Goal: Task Accomplishment & Management: Manage account settings

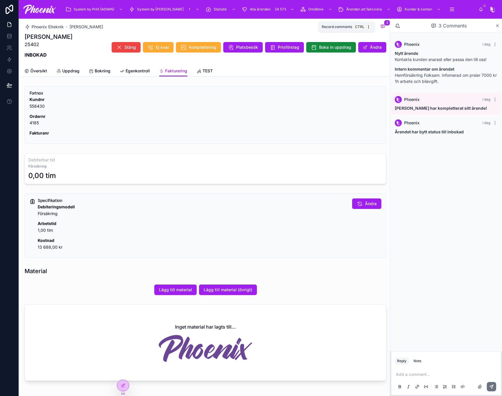
click at [380, 21] on div "Phoenix Elteknik [PERSON_NAME] 3 [PERSON_NAME] 25402 INBOKAD Stäng Ej svar Komp…" at bounding box center [205, 42] width 361 height 47
click at [360, 228] on div "Specifikation Debiteringsmodell Försäkring Arbetstid 1,00 tim Kostnad 13 688,00…" at bounding box center [209, 227] width 343 height 56
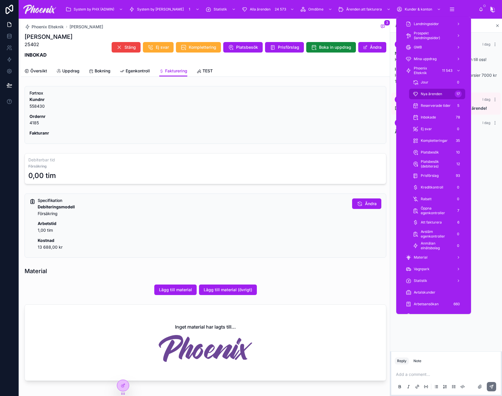
click at [437, 89] on div "Nya ärenden 17" at bounding box center [436, 93] width 49 height 9
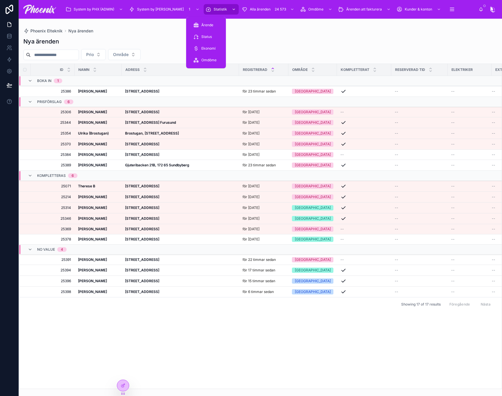
click at [213, 9] on span "Statistik" at bounding box center [219, 9] width 13 height 5
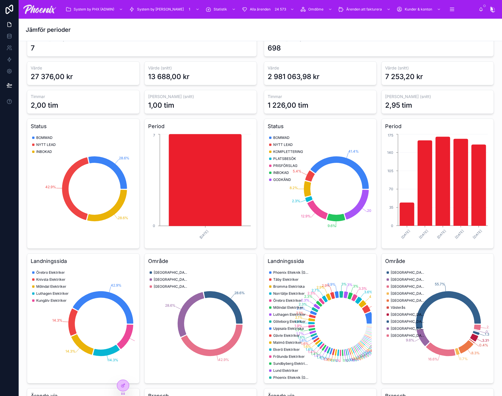
scroll to position [58, 0]
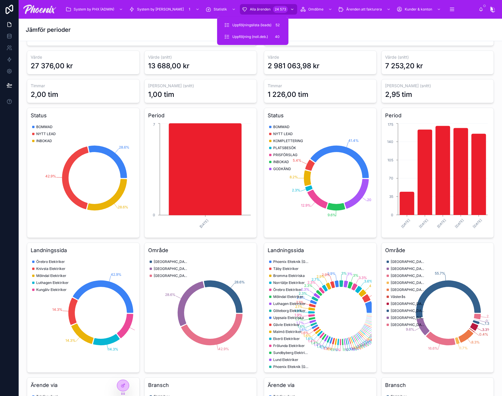
click at [251, 8] on span "Alla ärenden" at bounding box center [260, 9] width 21 height 5
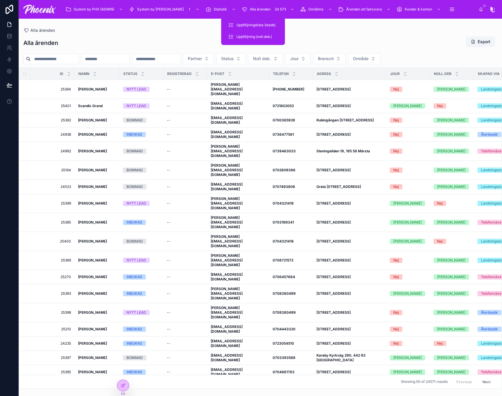
click at [129, 56] on input "text" at bounding box center [105, 59] width 48 height 8
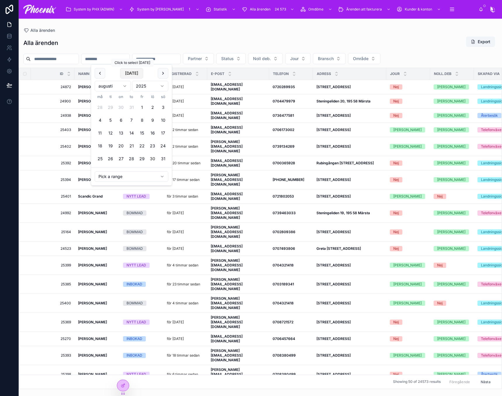
click at [135, 74] on button "[DATE]" at bounding box center [131, 73] width 23 height 11
type input "**********"
click at [148, 43] on div "Alla ärenden Export" at bounding box center [260, 42] width 474 height 13
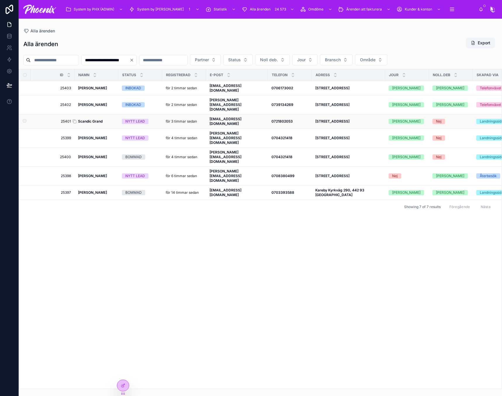
click at [99, 119] on strong "Scandic Grand" at bounding box center [90, 121] width 25 height 4
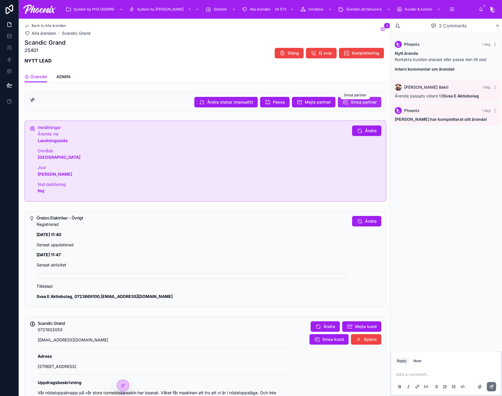
click at [350, 102] on span "Smsa partner" at bounding box center [363, 102] width 26 height 6
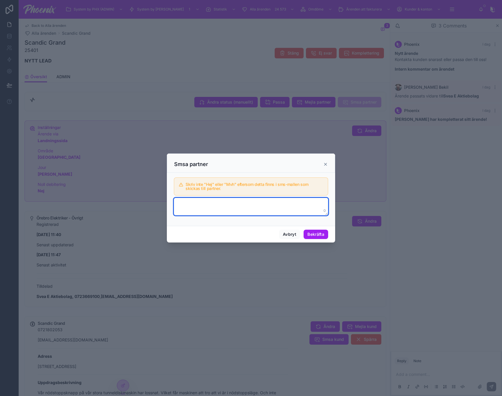
drag, startPoint x: 232, startPoint y: 207, endPoint x: 234, endPoint y: 202, distance: 5.1
click at [232, 206] on textarea at bounding box center [251, 207] width 154 height 18
type textarea "**********"
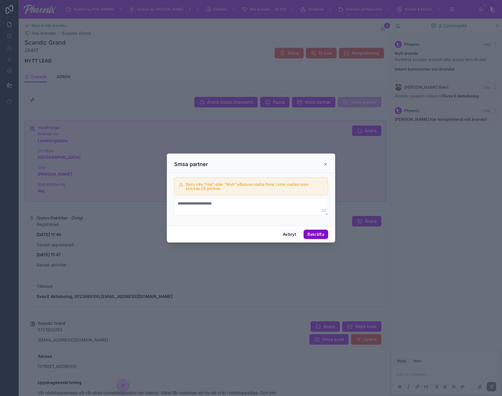
drag, startPoint x: 313, startPoint y: 233, endPoint x: 317, endPoint y: 225, distance: 8.1
click at [313, 232] on button "Bekräfta" at bounding box center [315, 234] width 25 height 9
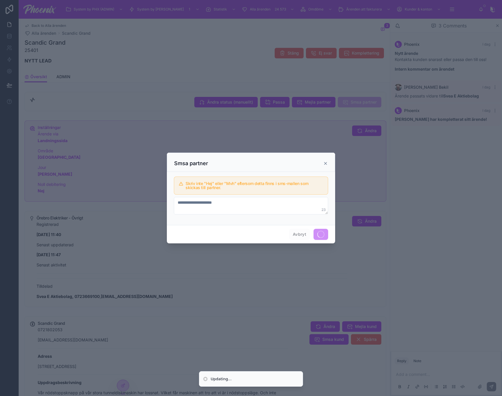
click at [326, 164] on icon at bounding box center [325, 163] width 5 height 5
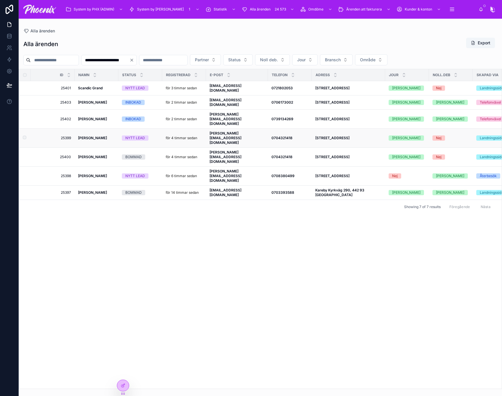
click at [139, 135] on div "NYTT LEAD" at bounding box center [135, 137] width 20 height 5
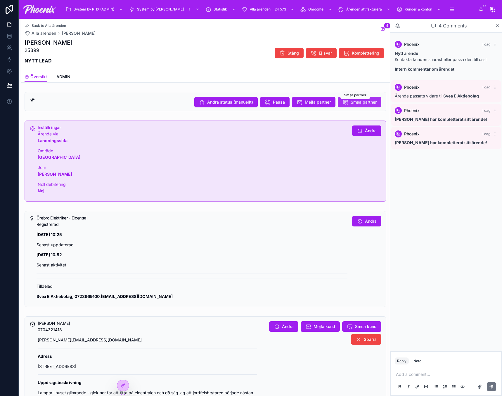
click at [350, 100] on span "Smsa partner" at bounding box center [363, 102] width 26 height 6
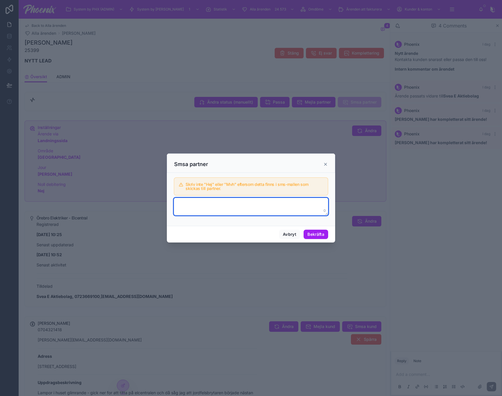
click at [226, 204] on textarea at bounding box center [251, 207] width 154 height 18
paste textarea "**********"
type textarea "**********"
click at [319, 240] on div "Avbryt Bekräfta" at bounding box center [251, 234] width 168 height 17
click at [306, 203] on textarea "**********" at bounding box center [251, 207] width 154 height 18
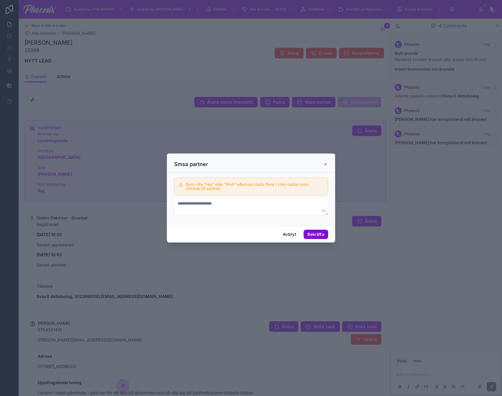
click at [315, 234] on button "Bekräfta" at bounding box center [315, 234] width 25 height 9
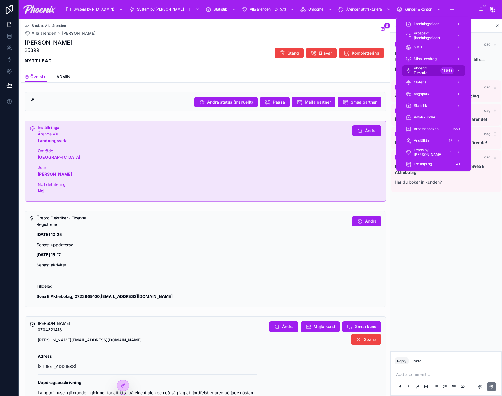
click at [426, 70] on span "Phoenix Elteknik" at bounding box center [425, 70] width 24 height 9
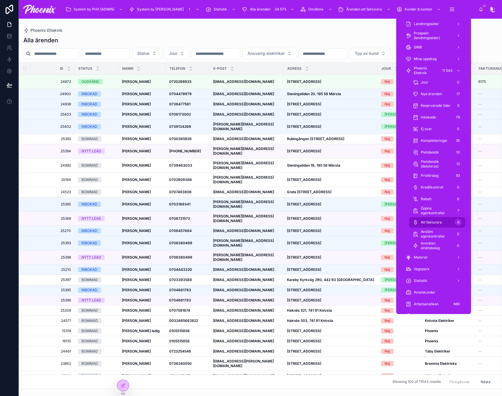
click at [441, 225] on span "Att fakturera" at bounding box center [430, 222] width 21 height 5
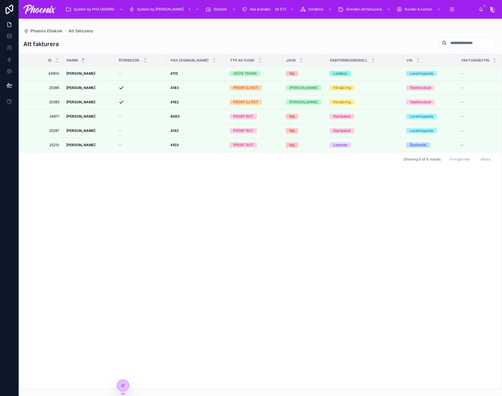
click at [314, 191] on div "Id NAMN ÅTERBESÖK FNX [DOMAIN_NAME] TYP AV KUND JOUR Debiteringsmodell via fakt…" at bounding box center [260, 222] width 482 height 334
click at [250, 24] on span "Uppföljningslista (leads)" at bounding box center [251, 25] width 39 height 5
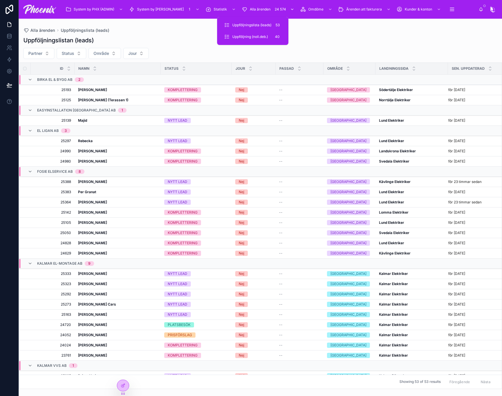
click at [256, 11] on div "Alla ärenden 24 574" at bounding box center [268, 9] width 54 height 9
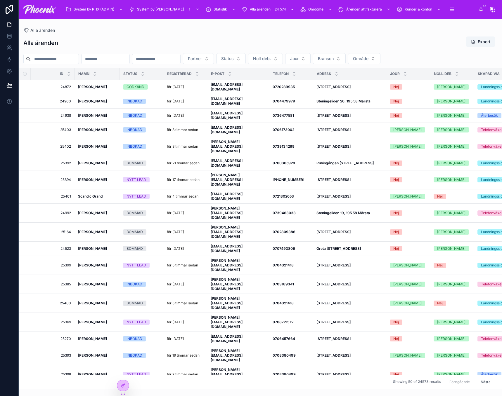
click at [142, 34] on div "Alla ärenden Export Partner Status Noll deb. Jour Bransch Område ID NAMN Status…" at bounding box center [260, 211] width 483 height 356
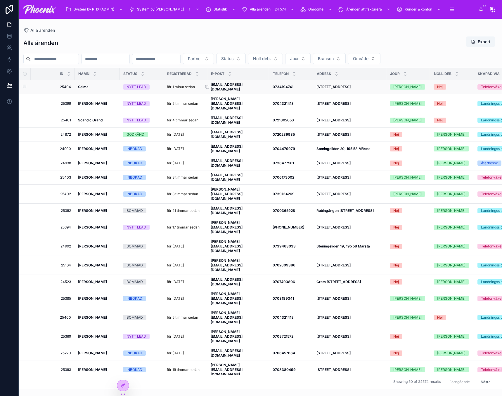
click at [225, 86] on strong "[EMAIL_ADDRESS][DOMAIN_NAME]" at bounding box center [226, 86] width 32 height 9
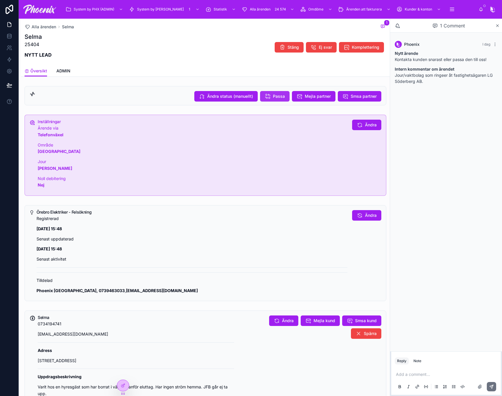
click at [267, 97] on button "Passa" at bounding box center [274, 96] width 29 height 11
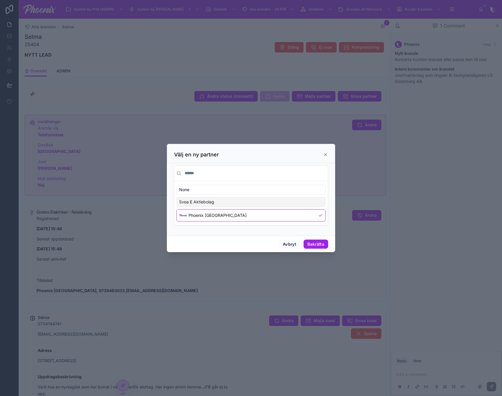
click at [230, 203] on div "Svea E Aktiebolag" at bounding box center [250, 202] width 149 height 10
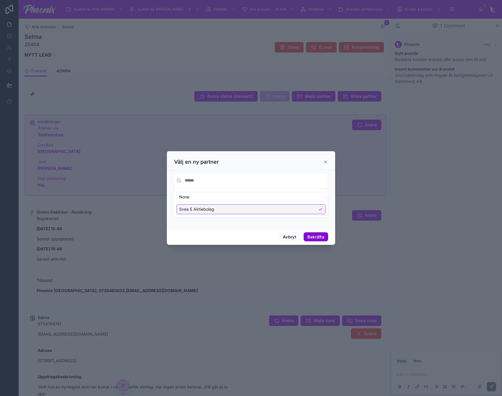
click at [319, 238] on button "Bekräfta" at bounding box center [315, 236] width 25 height 9
